Goal: Task Accomplishment & Management: Manage account settings

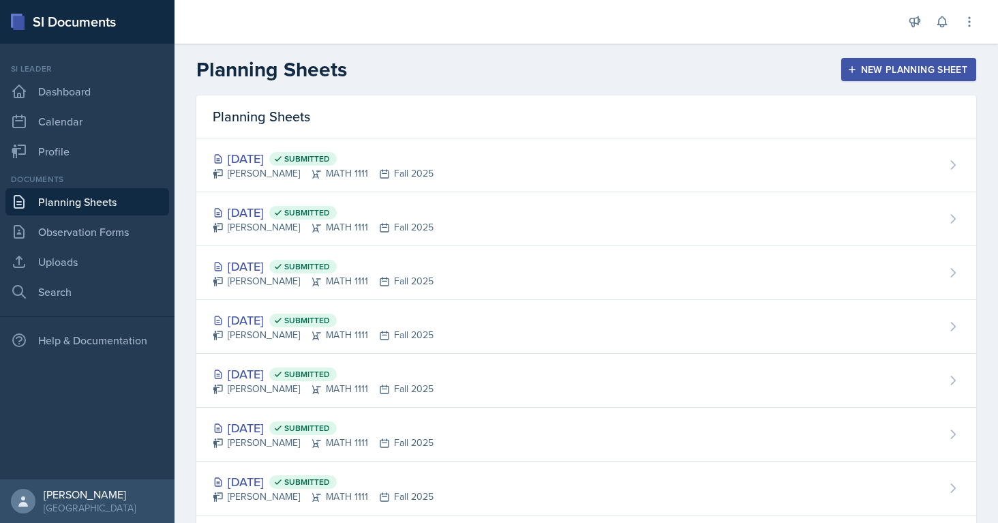
click at [93, 210] on link "Planning Sheets" at bounding box center [87, 201] width 164 height 27
click at [857, 65] on div "New Planning Sheet" at bounding box center [908, 69] width 117 height 11
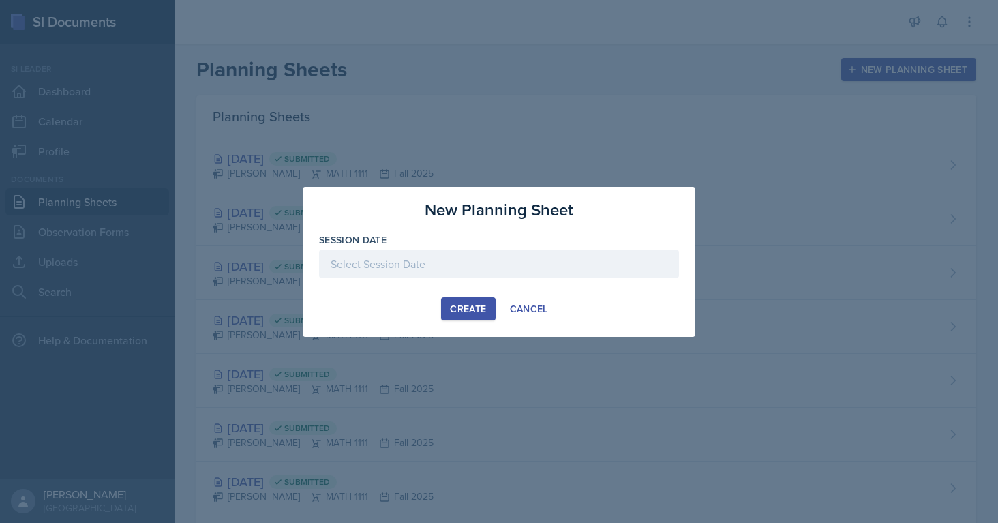
click at [345, 143] on div at bounding box center [499, 261] width 998 height 523
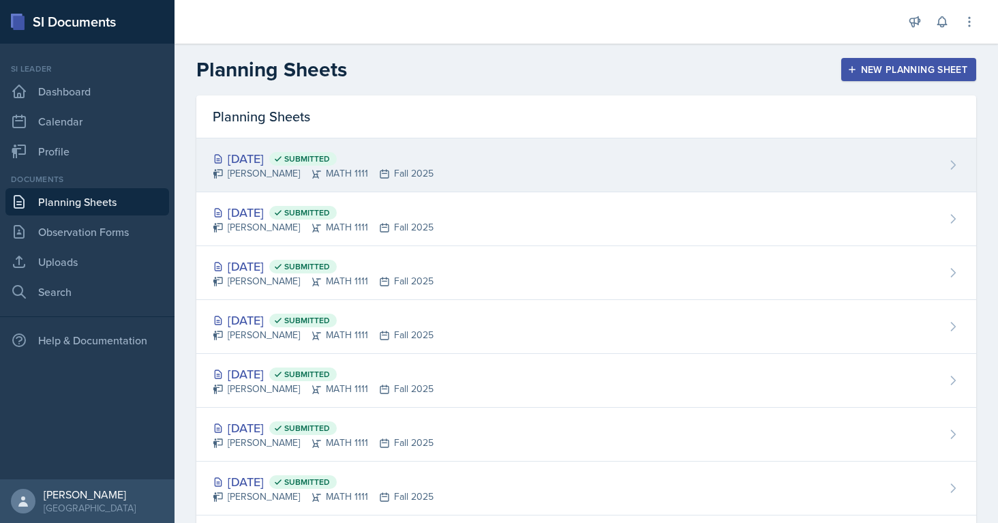
click at [350, 169] on div "[PERSON_NAME] MATH 1111 Fall 2025" at bounding box center [323, 173] width 221 height 14
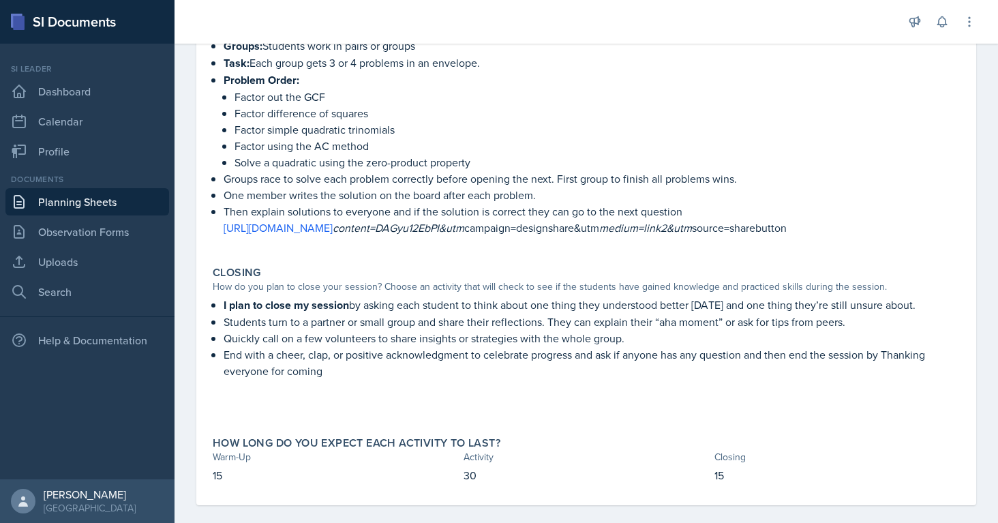
scroll to position [328, 0]
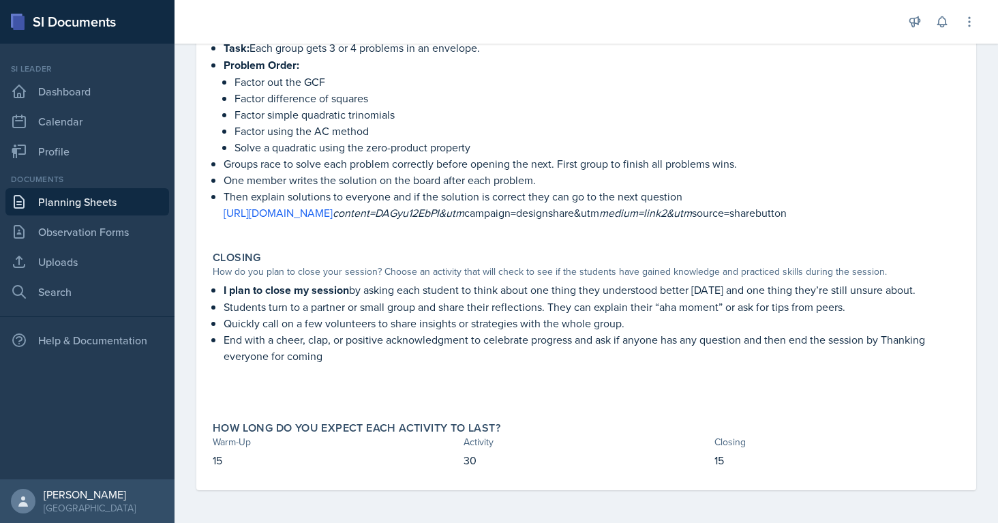
click at [82, 209] on link "Planning Sheets" at bounding box center [87, 201] width 164 height 27
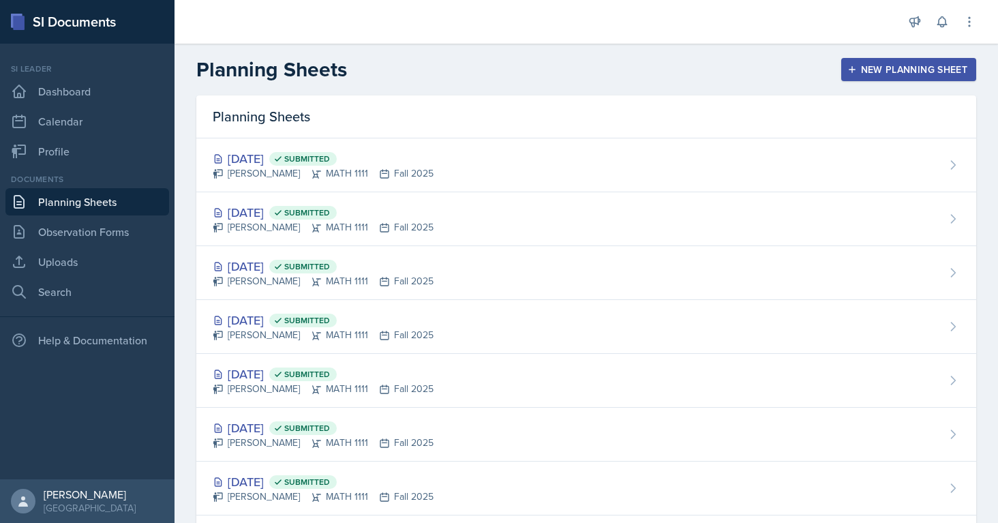
click at [890, 64] on div "New Planning Sheet" at bounding box center [908, 69] width 117 height 11
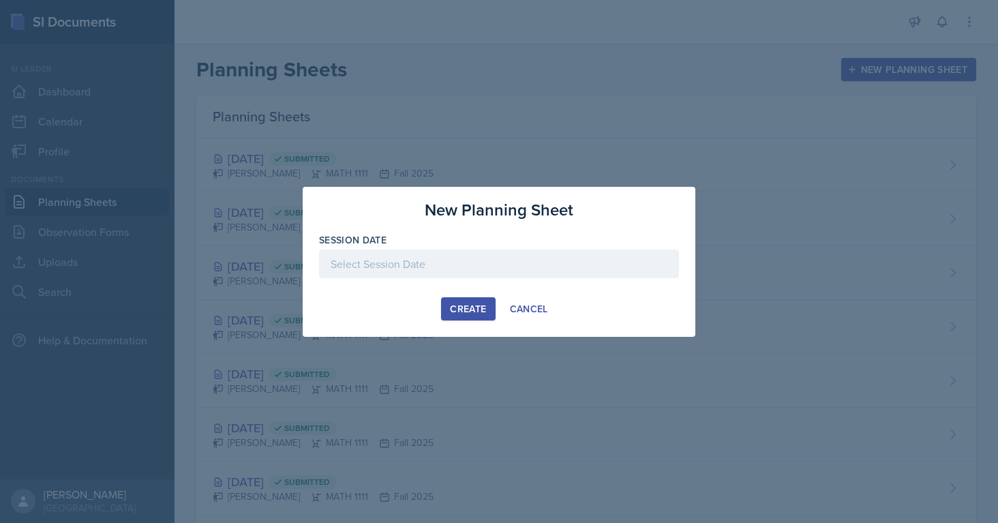
click at [376, 254] on div at bounding box center [499, 264] width 360 height 29
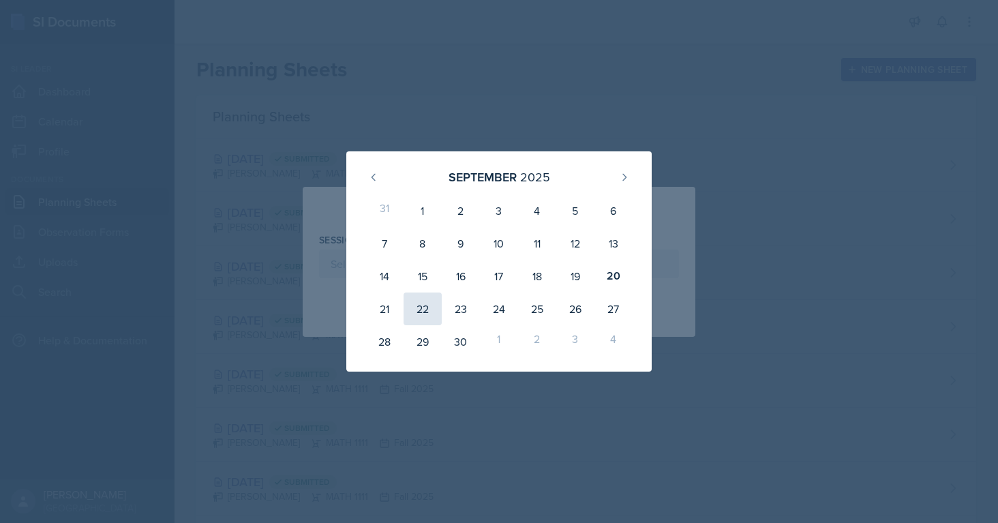
click at [425, 318] on div "22" at bounding box center [423, 308] width 38 height 33
type input "[DATE]"
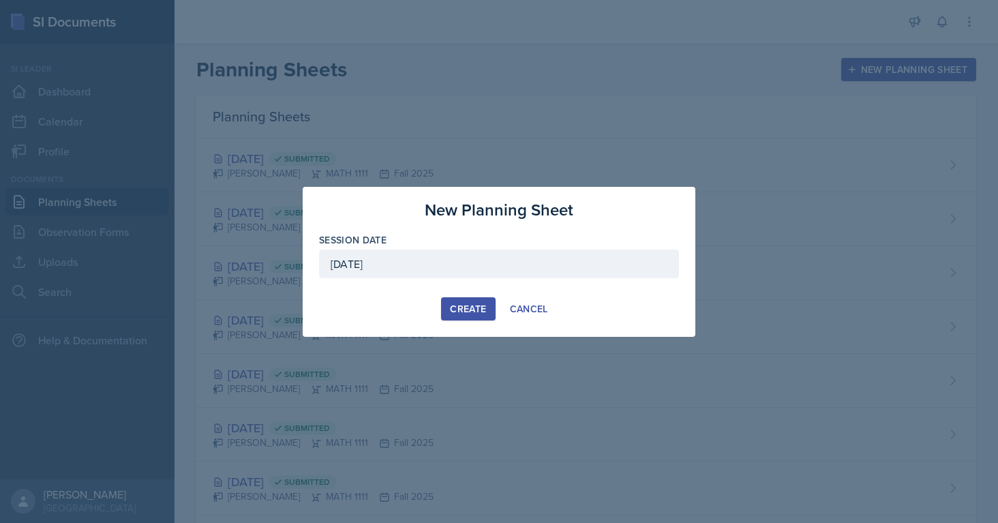
click at [458, 310] on div "Create" at bounding box center [468, 308] width 36 height 11
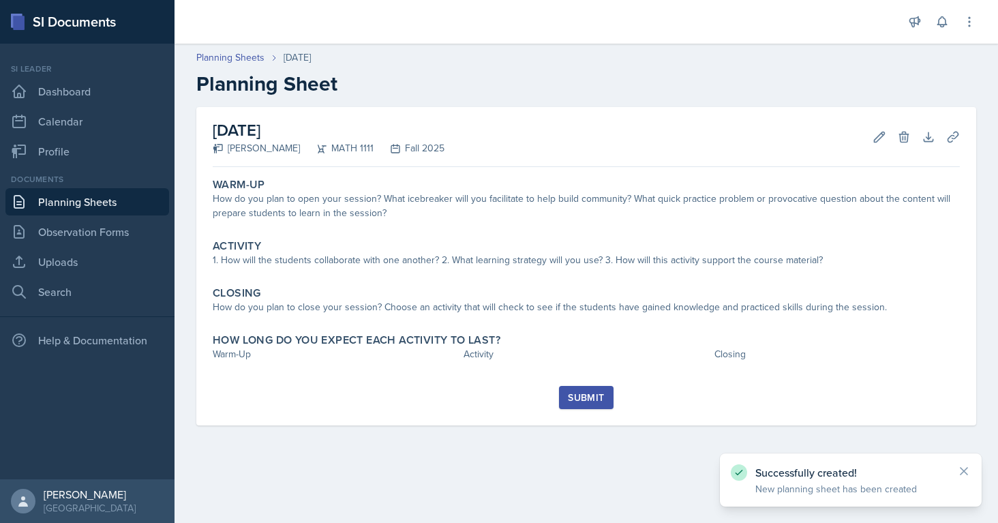
click at [86, 199] on link "Planning Sheets" at bounding box center [87, 201] width 164 height 27
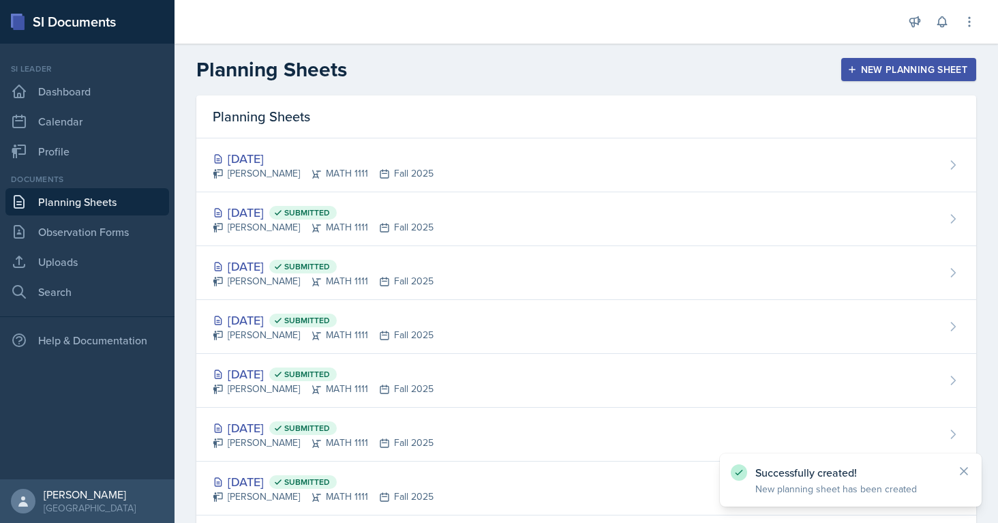
click at [899, 78] on button "New Planning Sheet" at bounding box center [908, 69] width 135 height 23
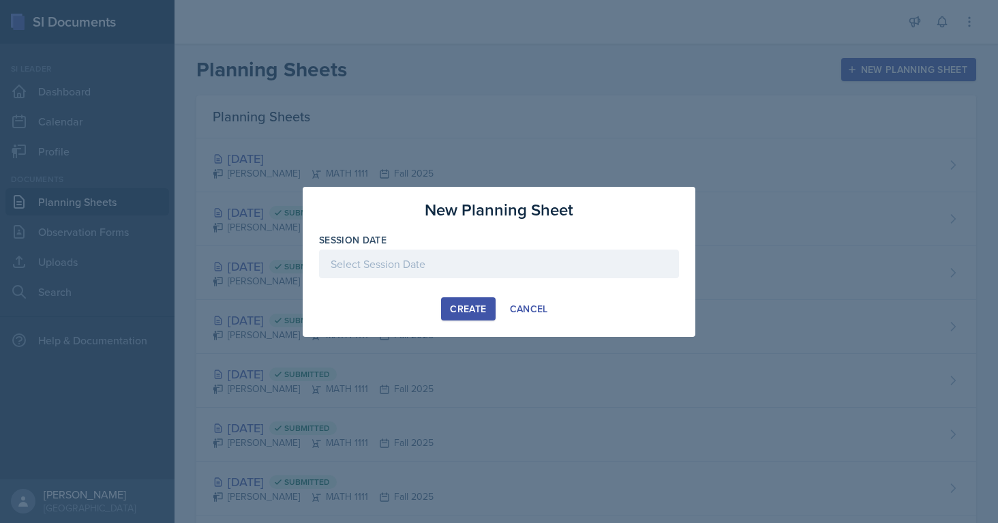
click at [461, 272] on div at bounding box center [499, 264] width 360 height 29
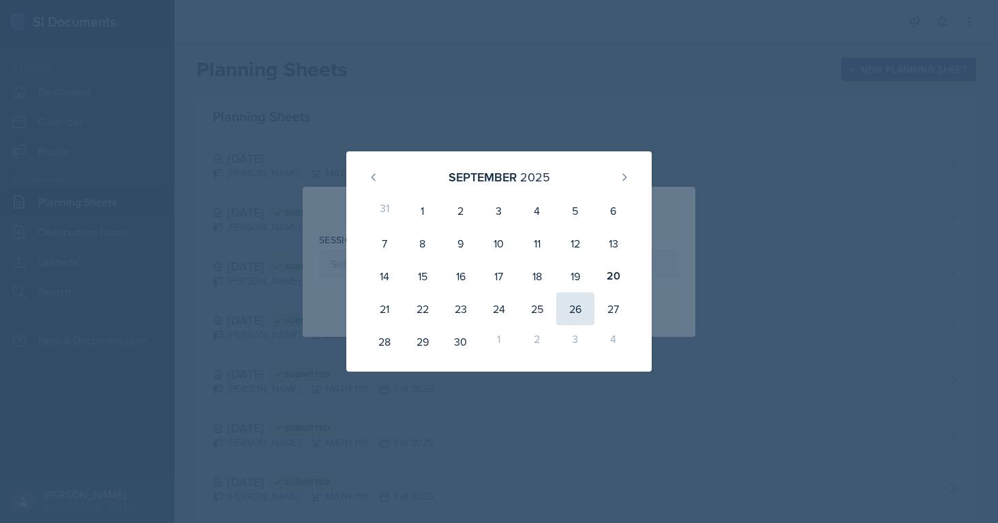
click at [577, 304] on div "26" at bounding box center [575, 308] width 38 height 33
type input "[DATE]"
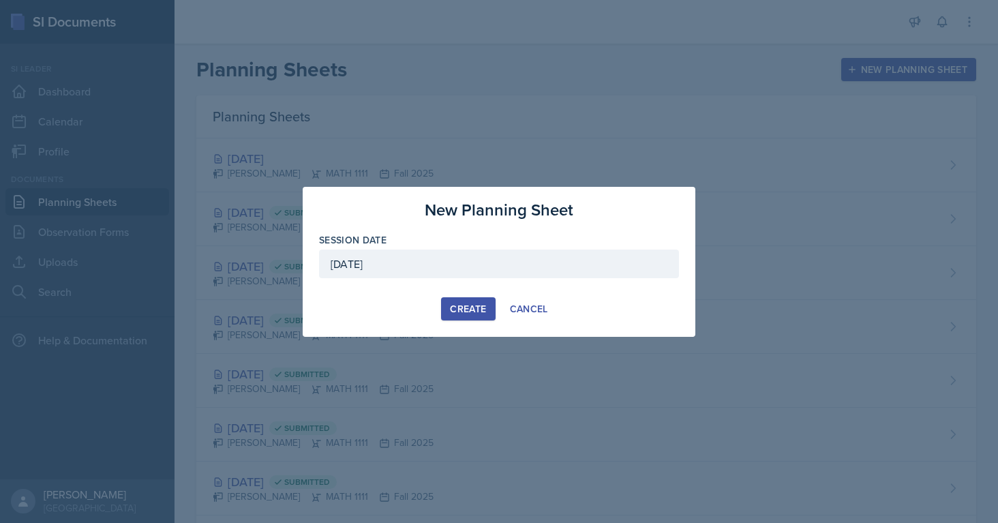
click at [459, 310] on div "Create" at bounding box center [468, 308] width 36 height 11
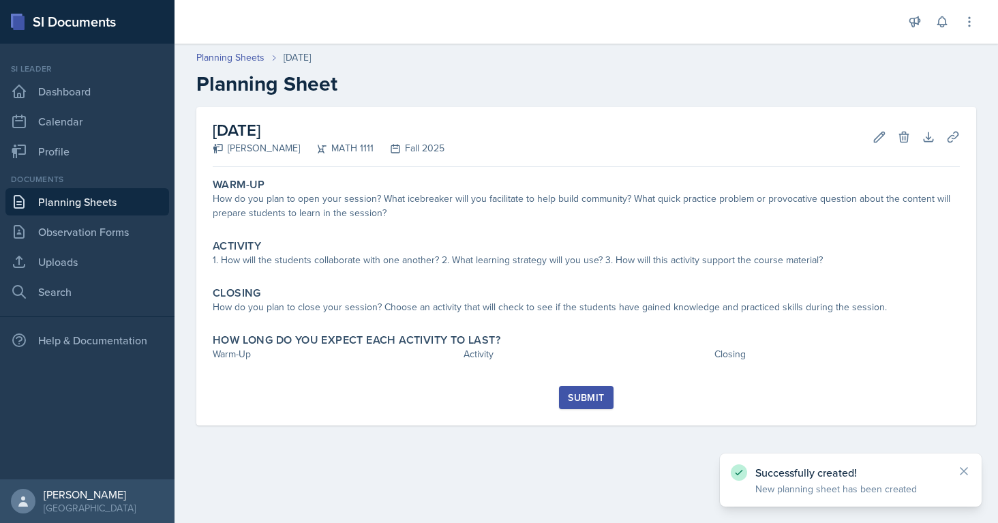
click at [67, 206] on link "Planning Sheets" at bounding box center [87, 201] width 164 height 27
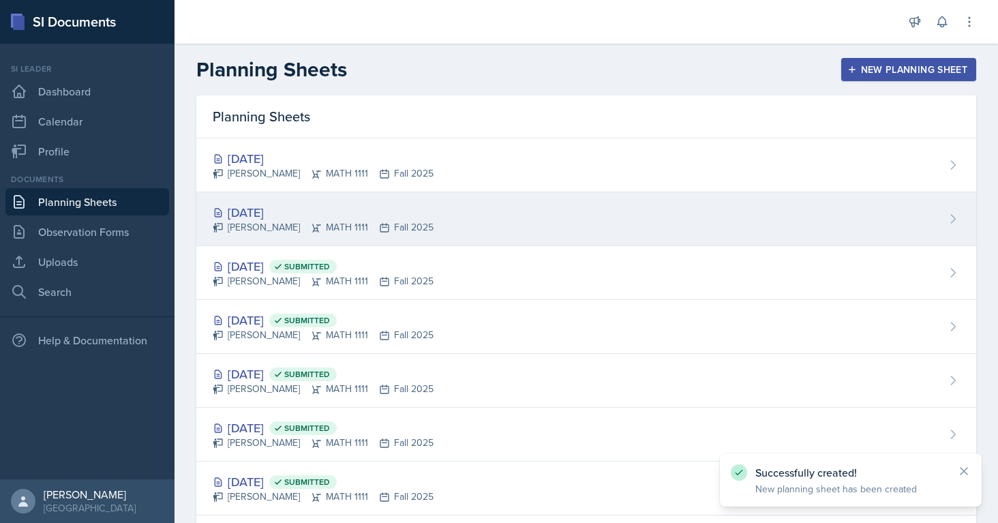
click at [457, 207] on div "[DATE] [PERSON_NAME] MATH 1111 Fall 2025" at bounding box center [586, 219] width 780 height 54
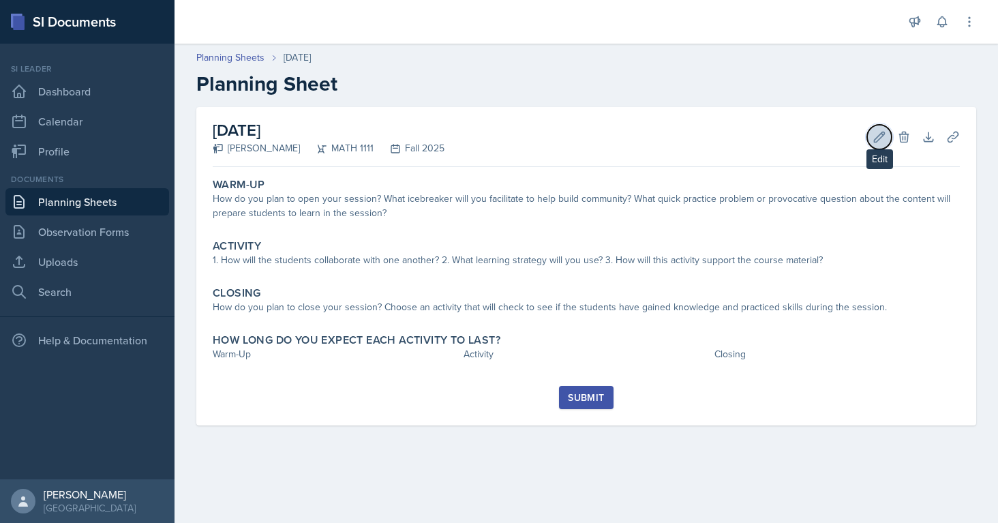
click at [875, 140] on icon at bounding box center [880, 137] width 14 height 14
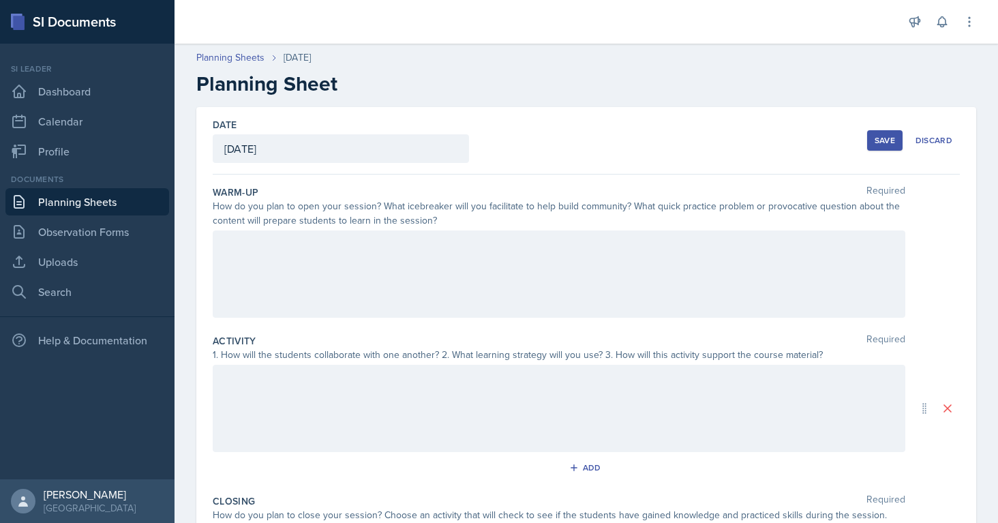
click at [322, 151] on div "[DATE]" at bounding box center [341, 148] width 256 height 29
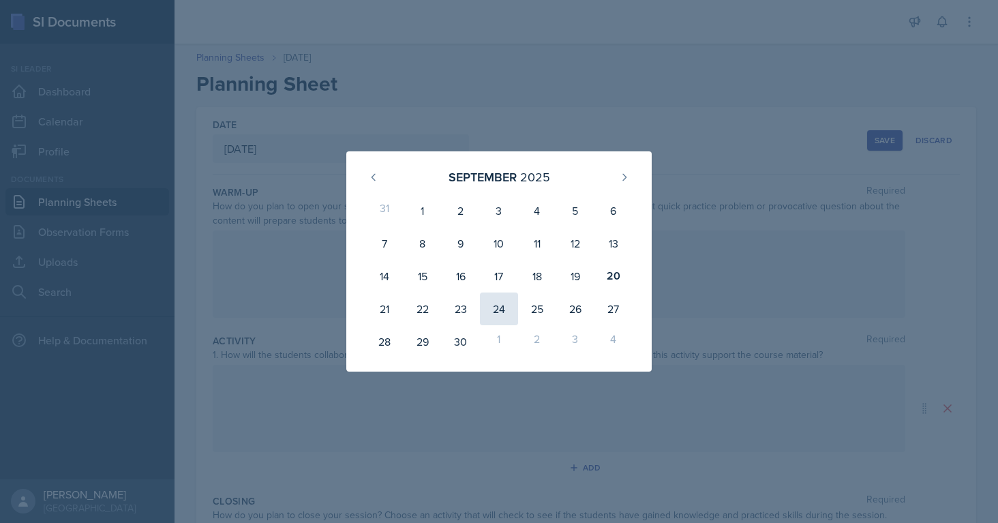
click at [494, 305] on div "24" at bounding box center [499, 308] width 38 height 33
type input "[DATE]"
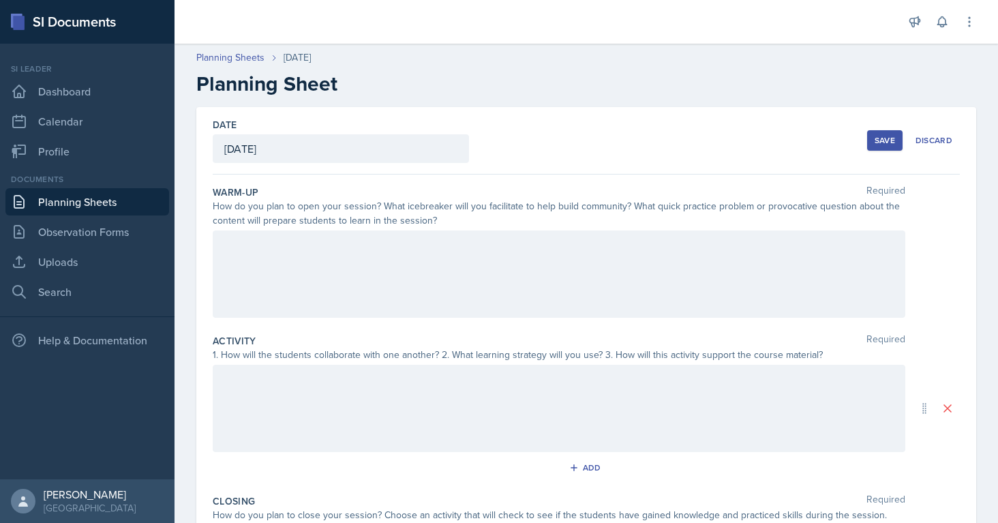
click at [881, 142] on div "Save" at bounding box center [885, 140] width 20 height 11
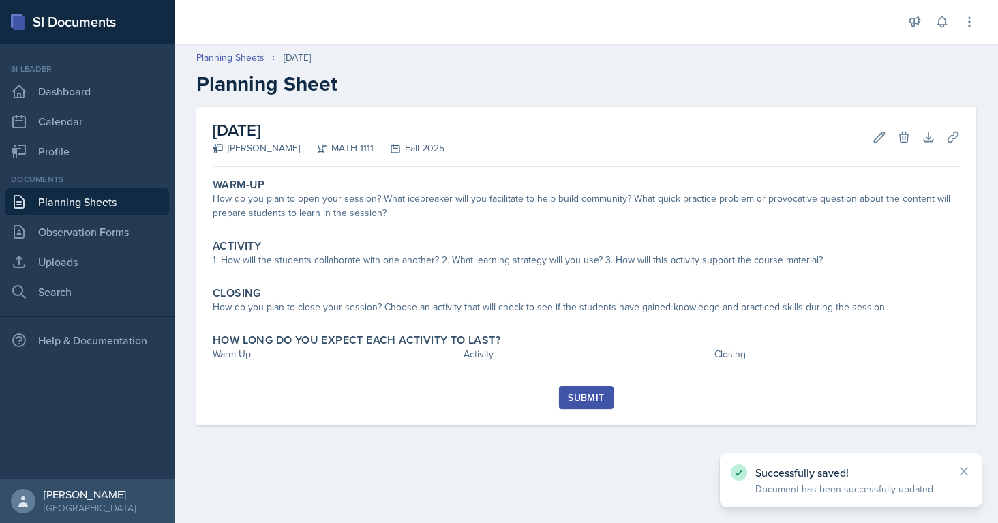
click at [70, 194] on link "Planning Sheets" at bounding box center [87, 201] width 164 height 27
